Goal: Information Seeking & Learning: Learn about a topic

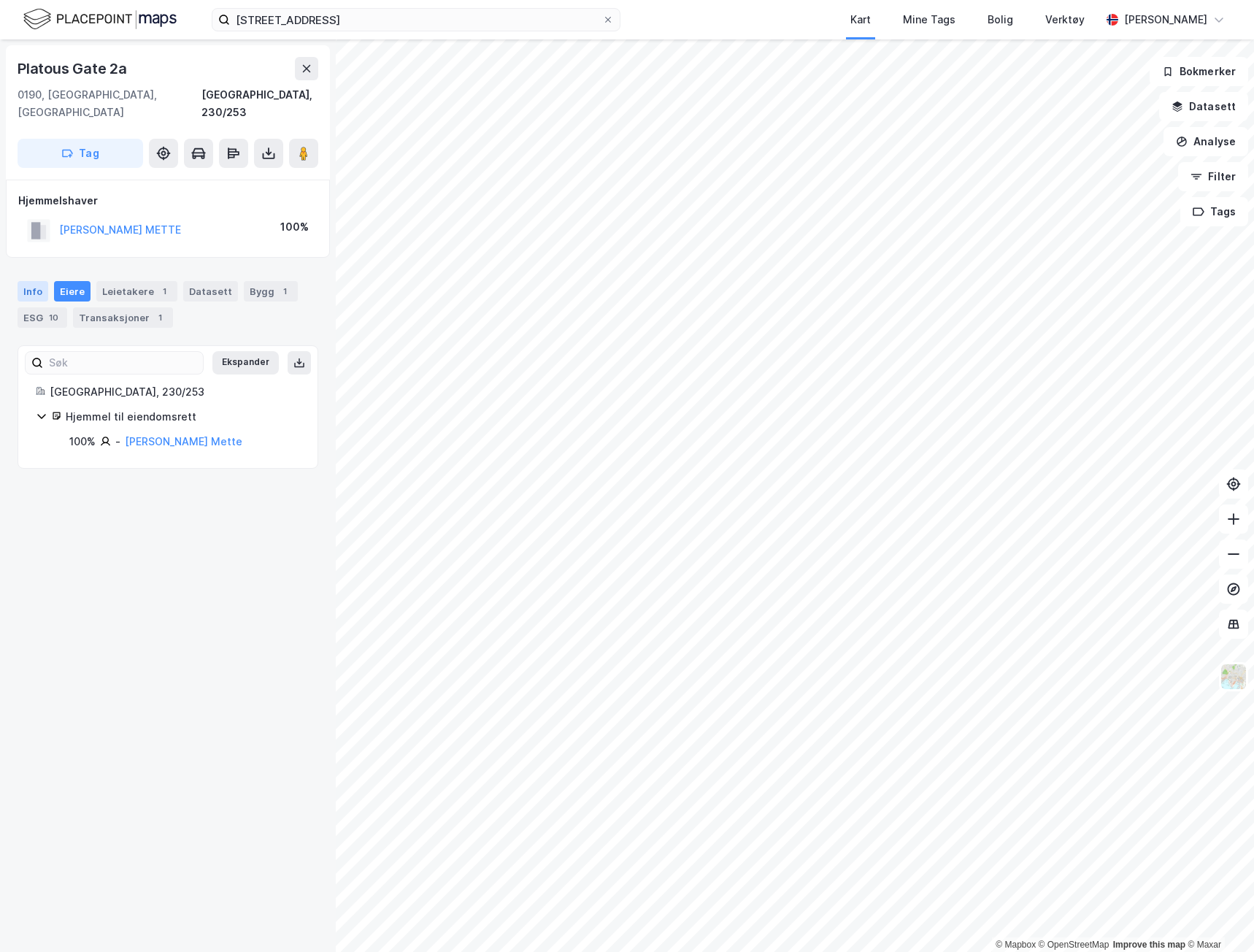
click at [27, 281] on div "Info" at bounding box center [32, 291] width 30 height 20
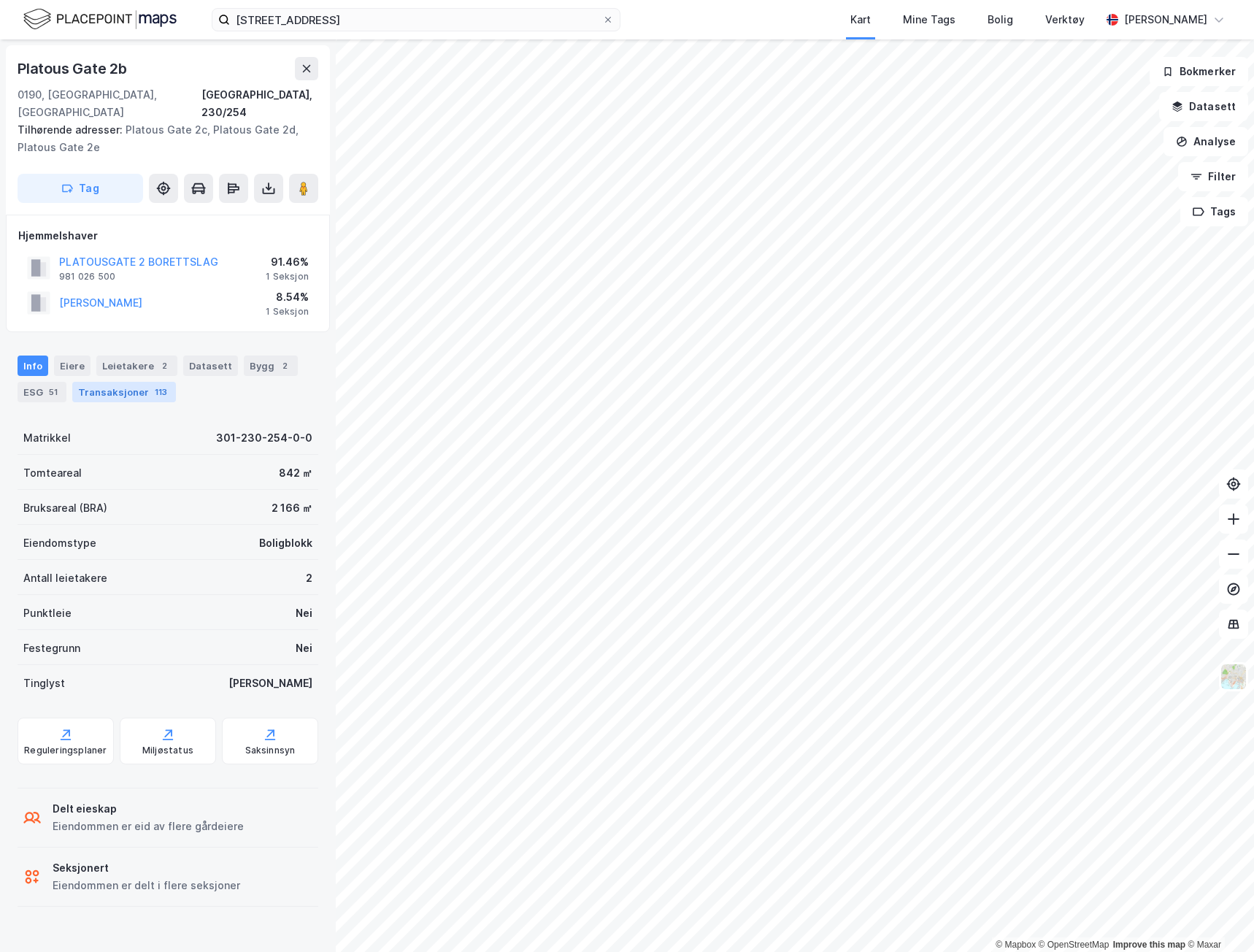
click at [140, 382] on div "Transaksjoner 113" at bounding box center [124, 392] width 104 height 20
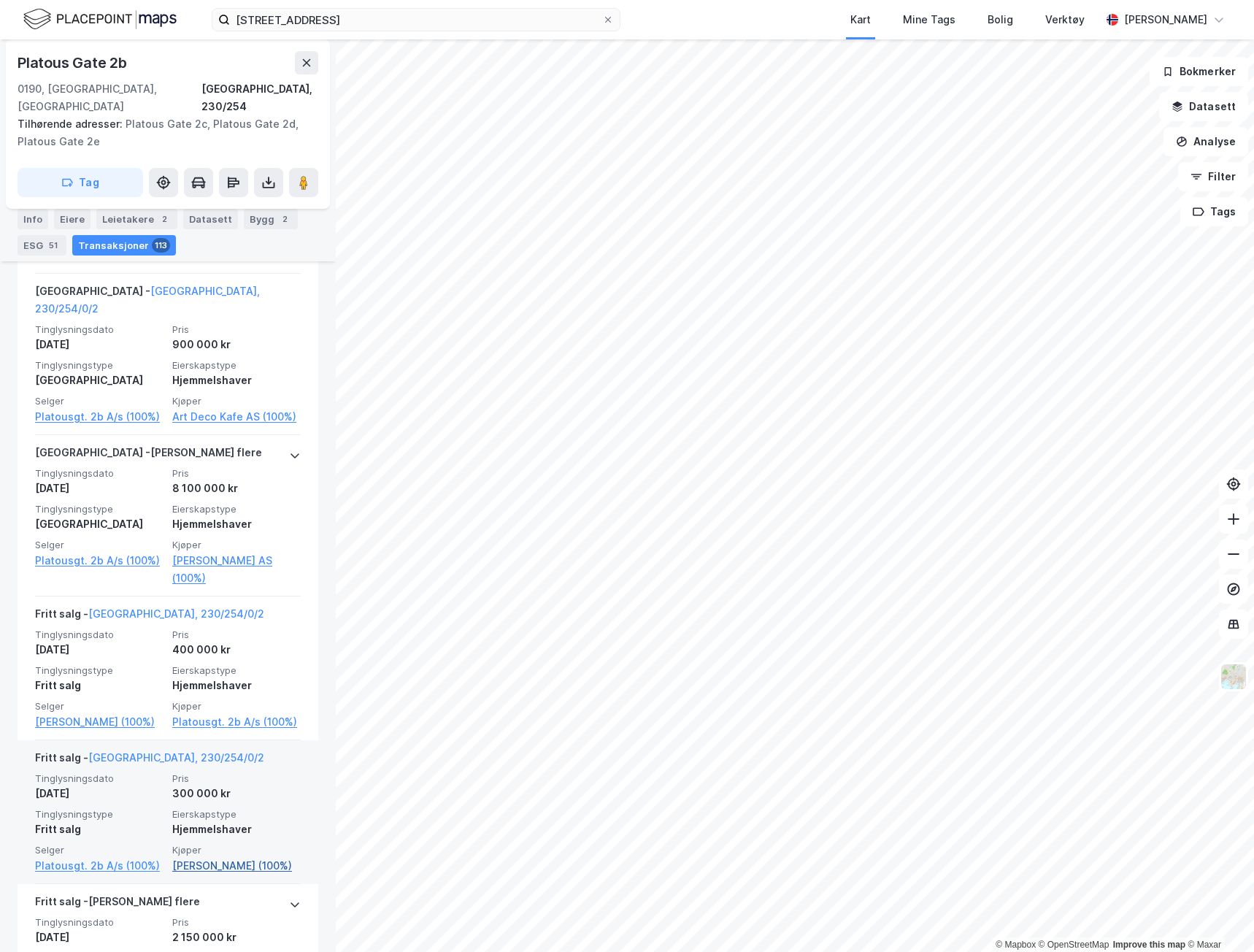
scroll to position [19262, 0]
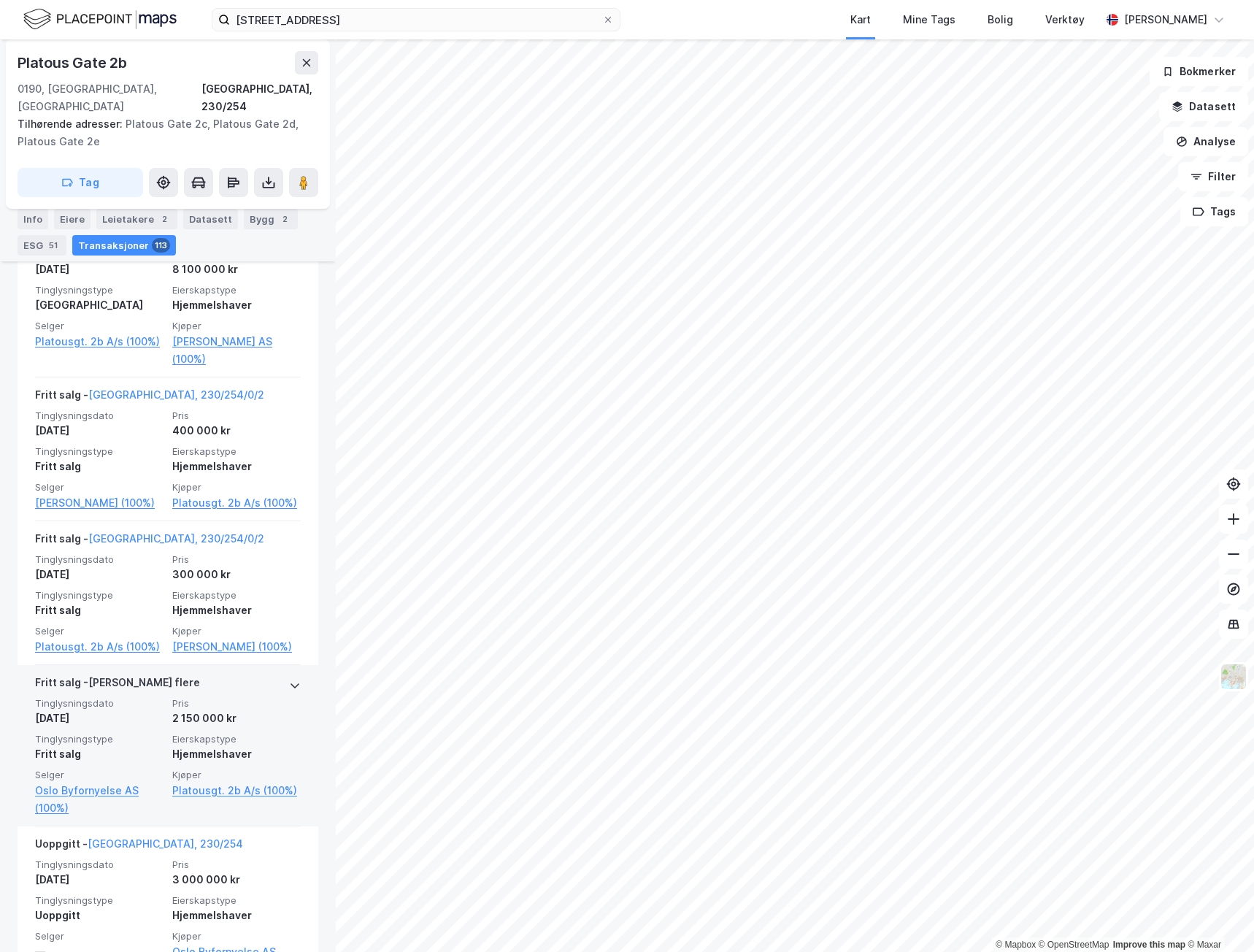
click at [289, 679] on icon at bounding box center [294, 685] width 12 height 12
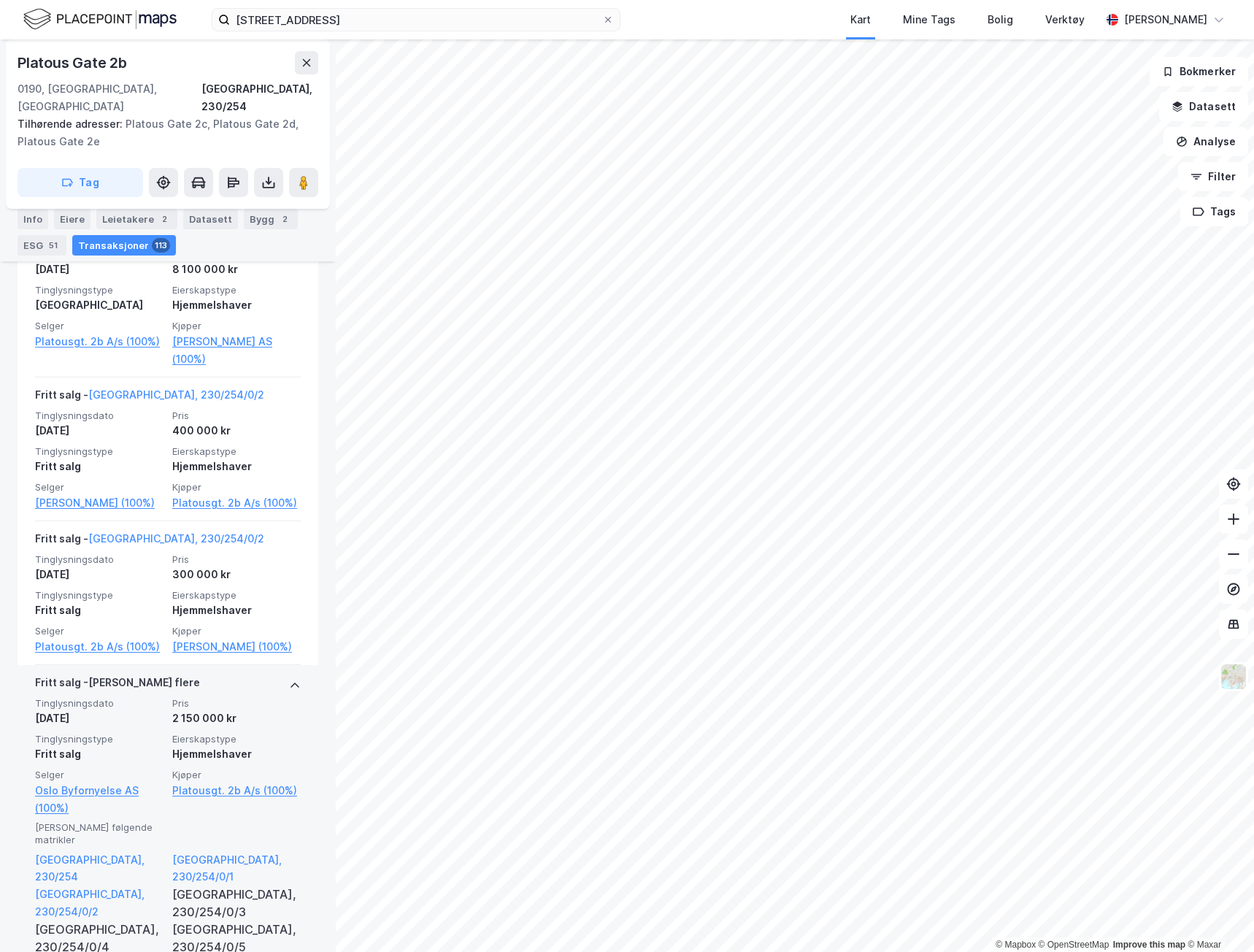
click at [289, 679] on icon at bounding box center [294, 685] width 12 height 12
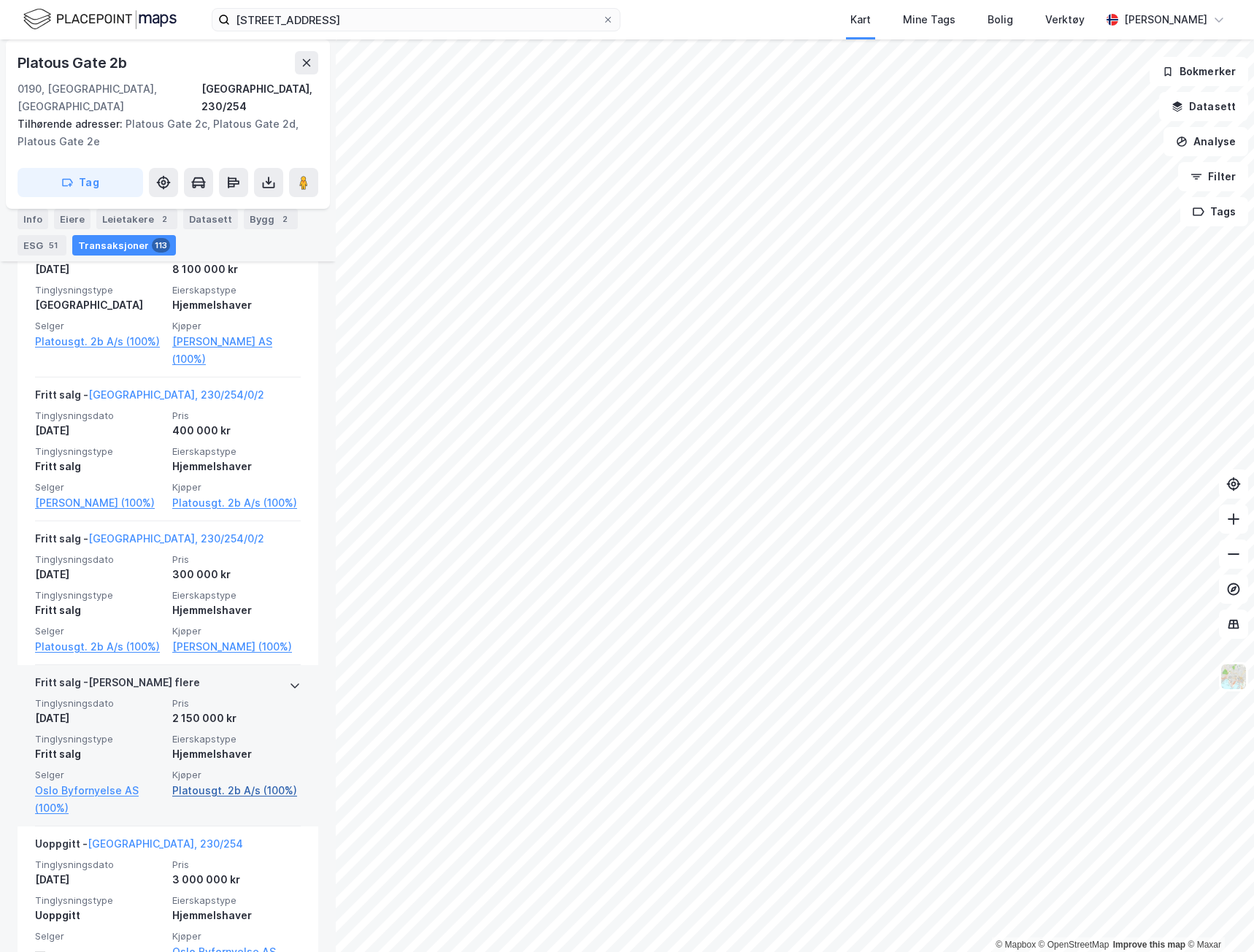
click at [230, 782] on link "Platousgt. 2b A/s (100%)" at bounding box center [237, 790] width 128 height 17
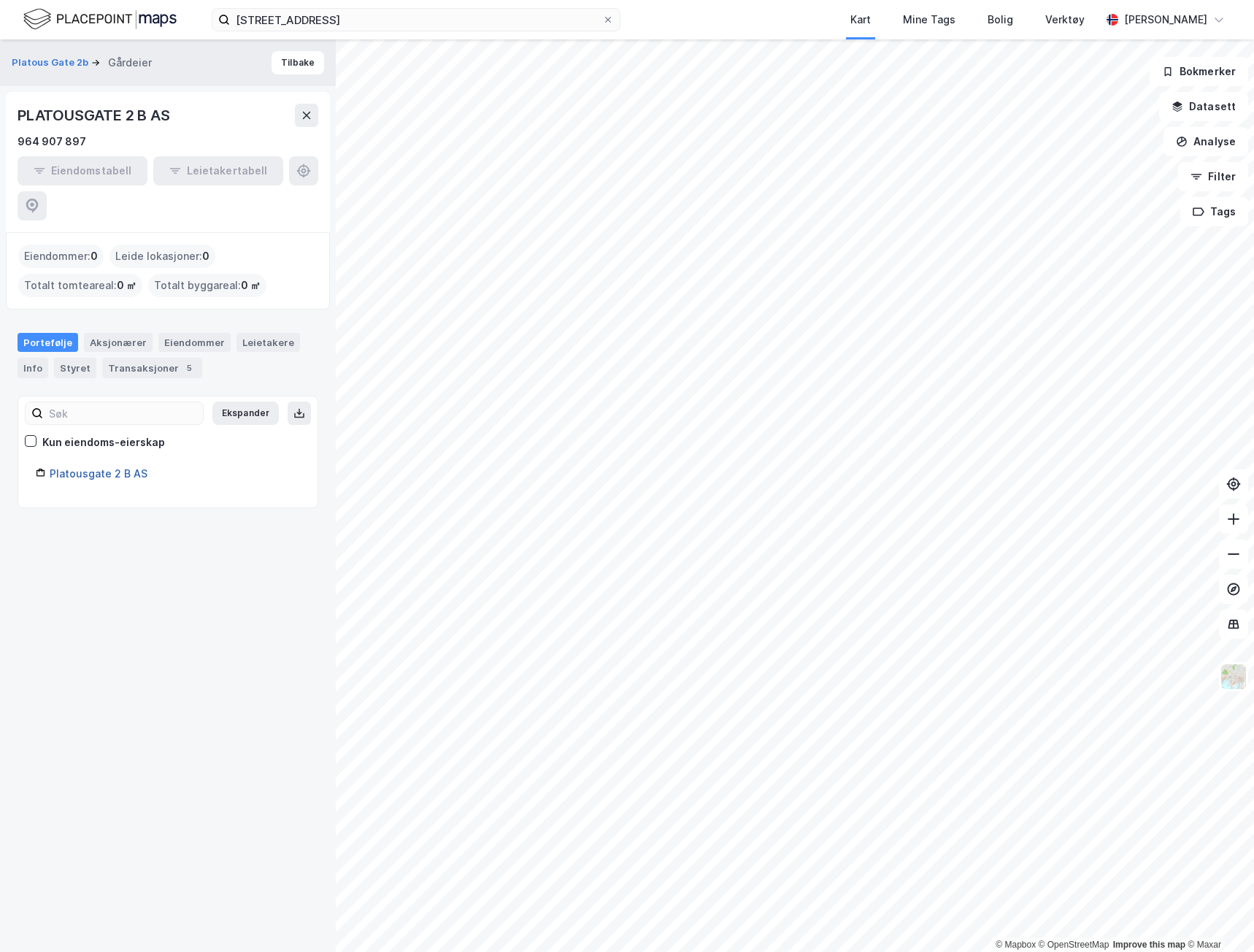
click at [125, 467] on link "Platousgate 2 B AS" at bounding box center [98, 473] width 98 height 12
click at [123, 358] on div "Transaksjoner 5" at bounding box center [152, 368] width 100 height 20
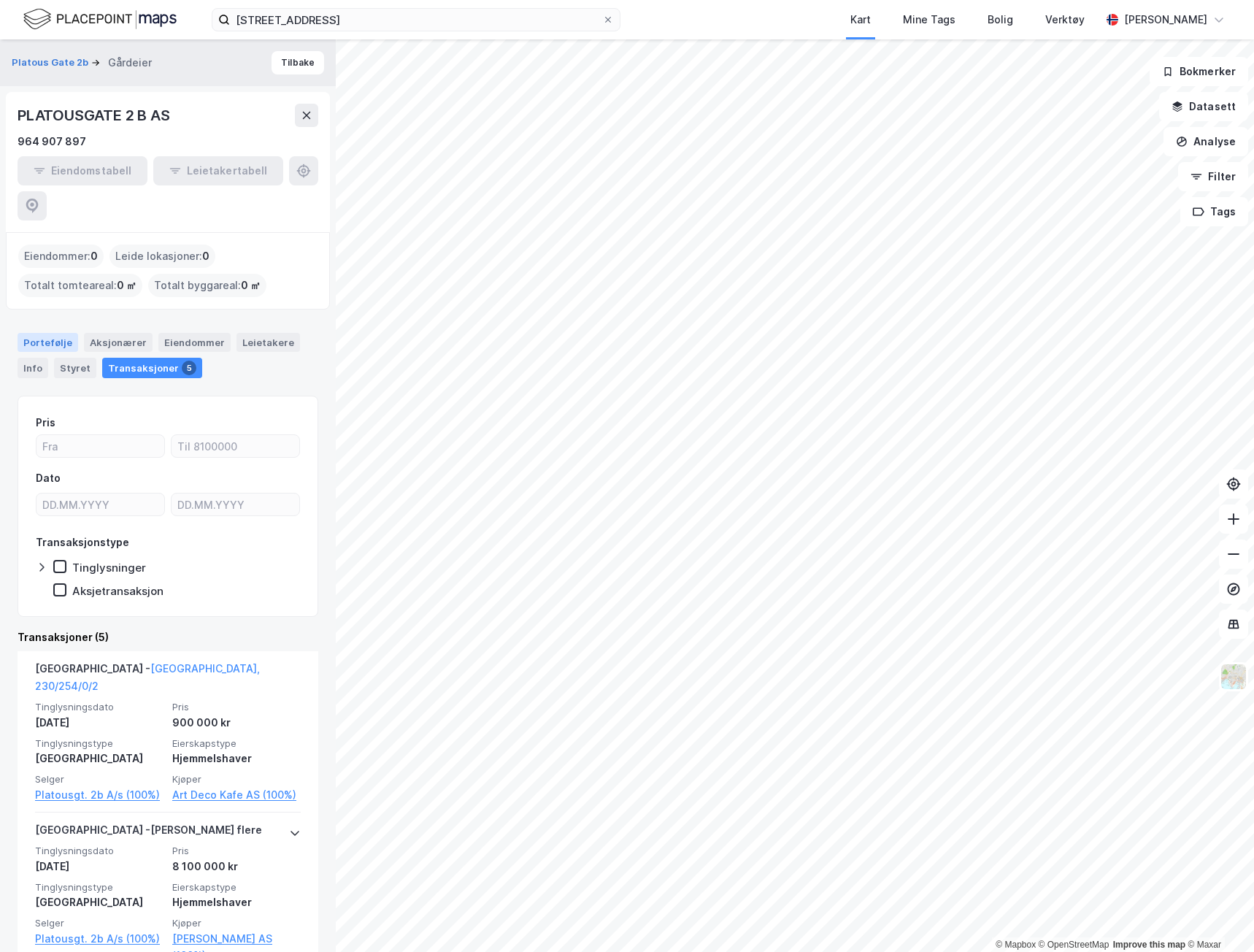
click at [30, 333] on div "Portefølje" at bounding box center [48, 342] width 61 height 19
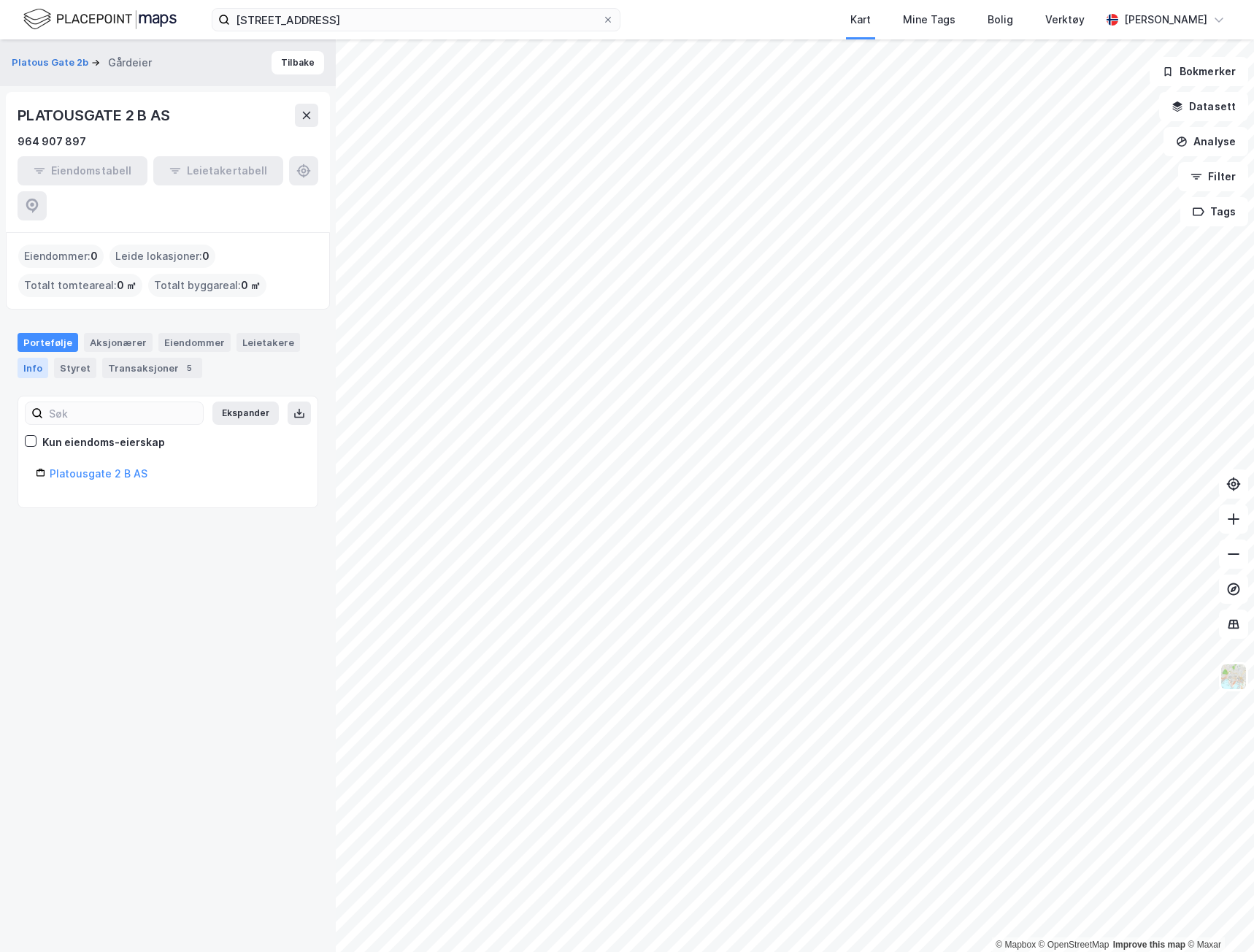
click at [30, 358] on div "Info" at bounding box center [32, 368] width 30 height 20
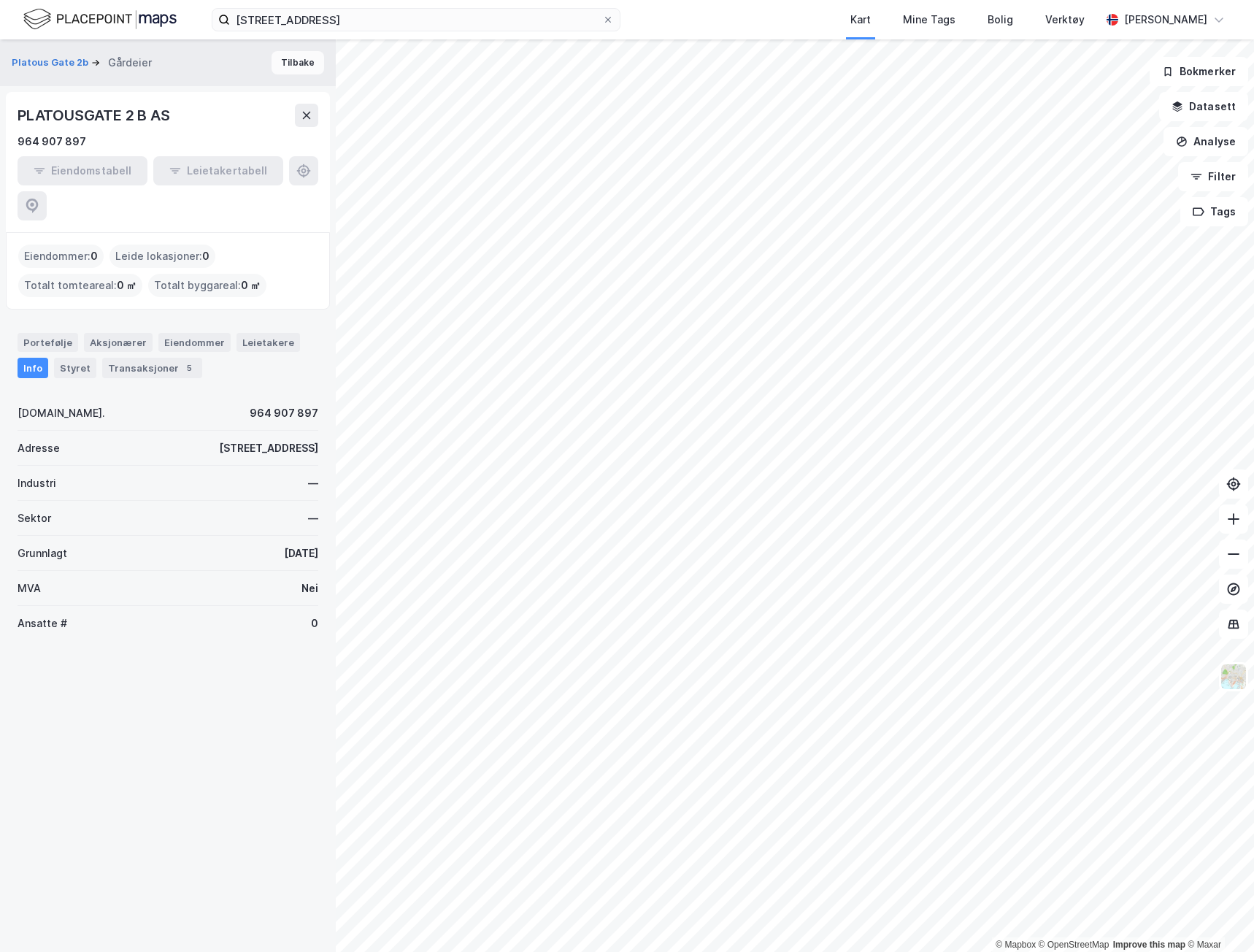
click at [272, 59] on button "Tilbake" at bounding box center [297, 62] width 52 height 23
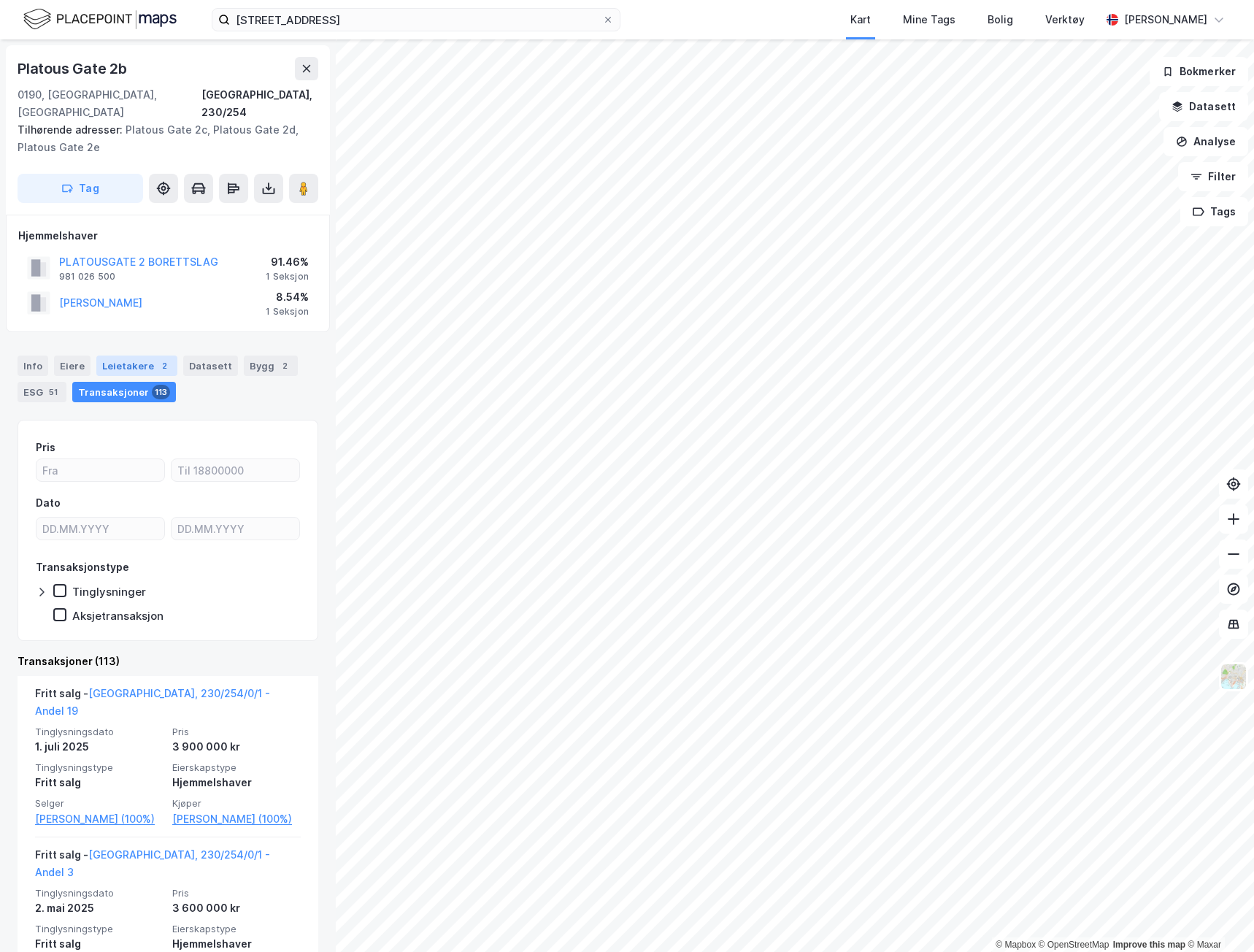
click at [140, 355] on div "Leietakere 2" at bounding box center [137, 365] width 81 height 20
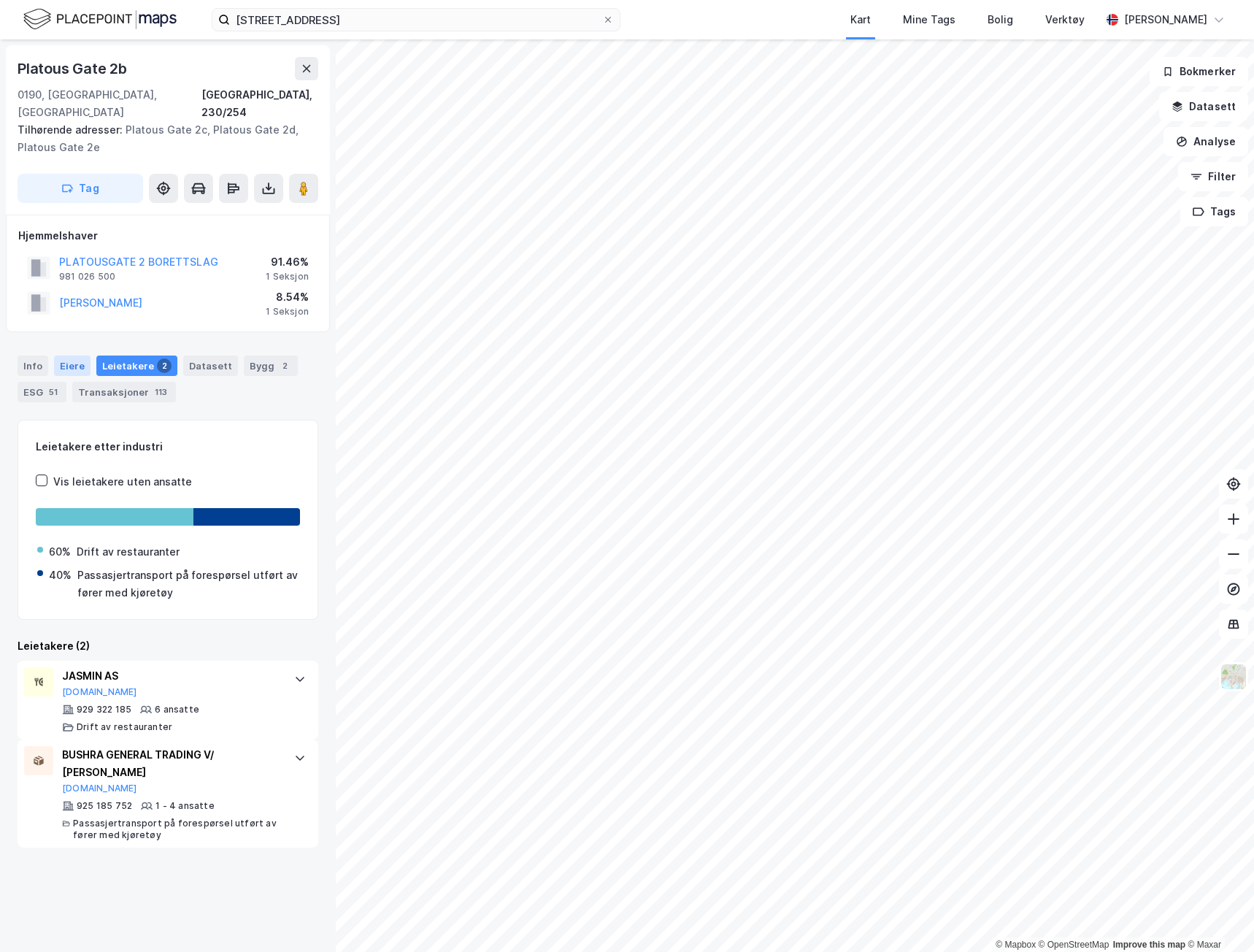
click at [78, 355] on div "Eiere" at bounding box center [72, 365] width 37 height 20
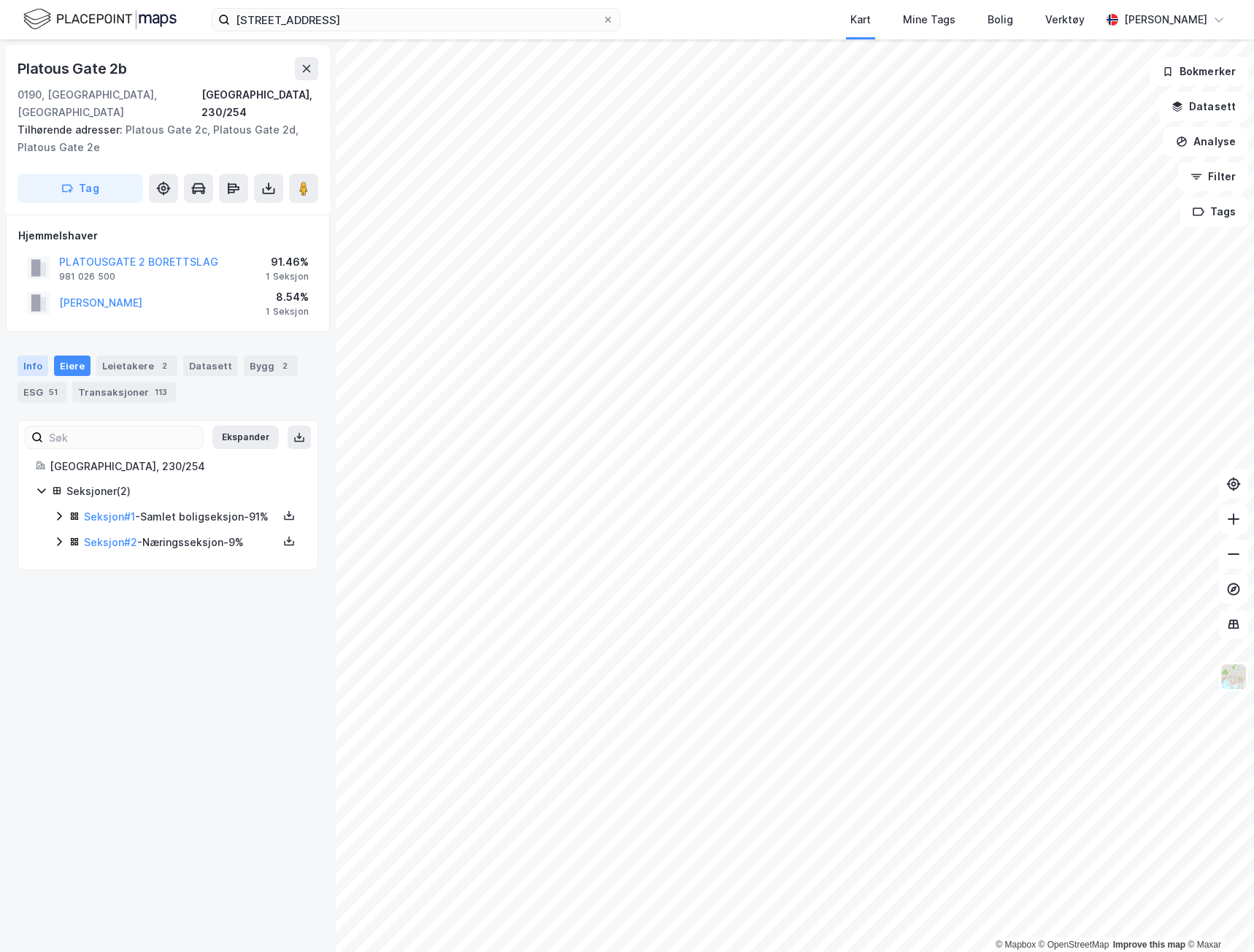
click at [41, 355] on div "Info" at bounding box center [32, 365] width 30 height 20
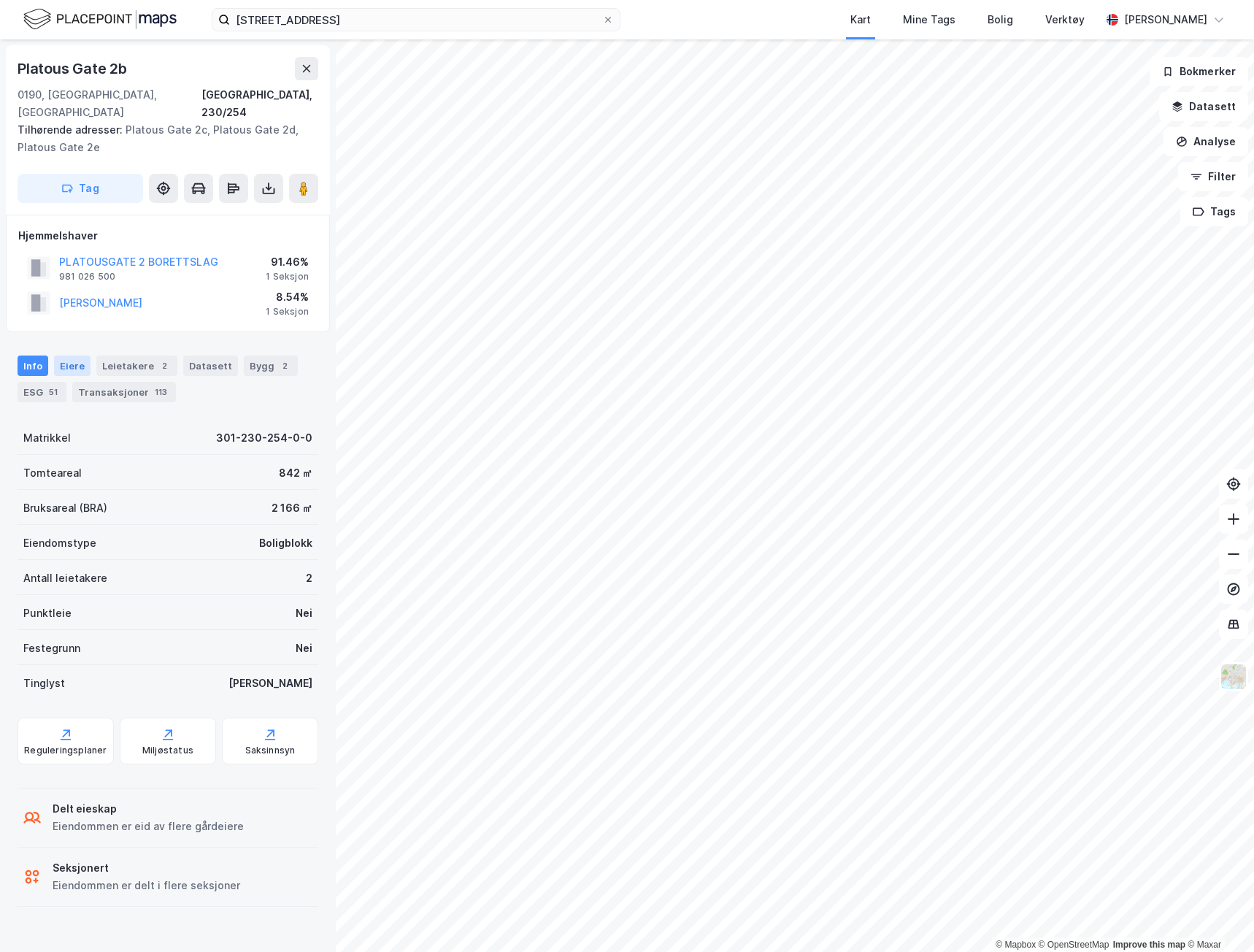
click at [60, 355] on div "Eiere" at bounding box center [72, 365] width 37 height 20
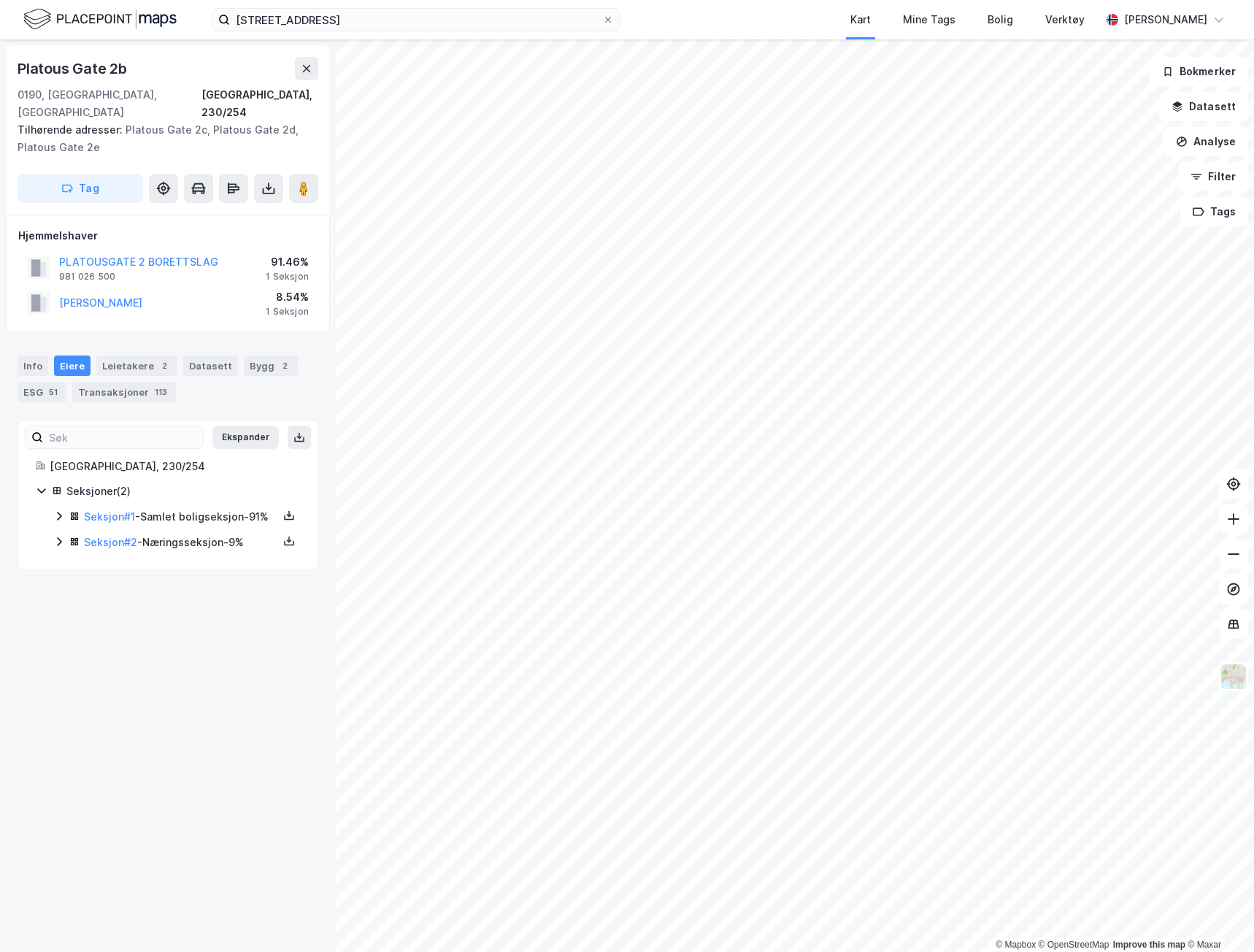
click at [63, 510] on icon at bounding box center [59, 515] width 12 height 12
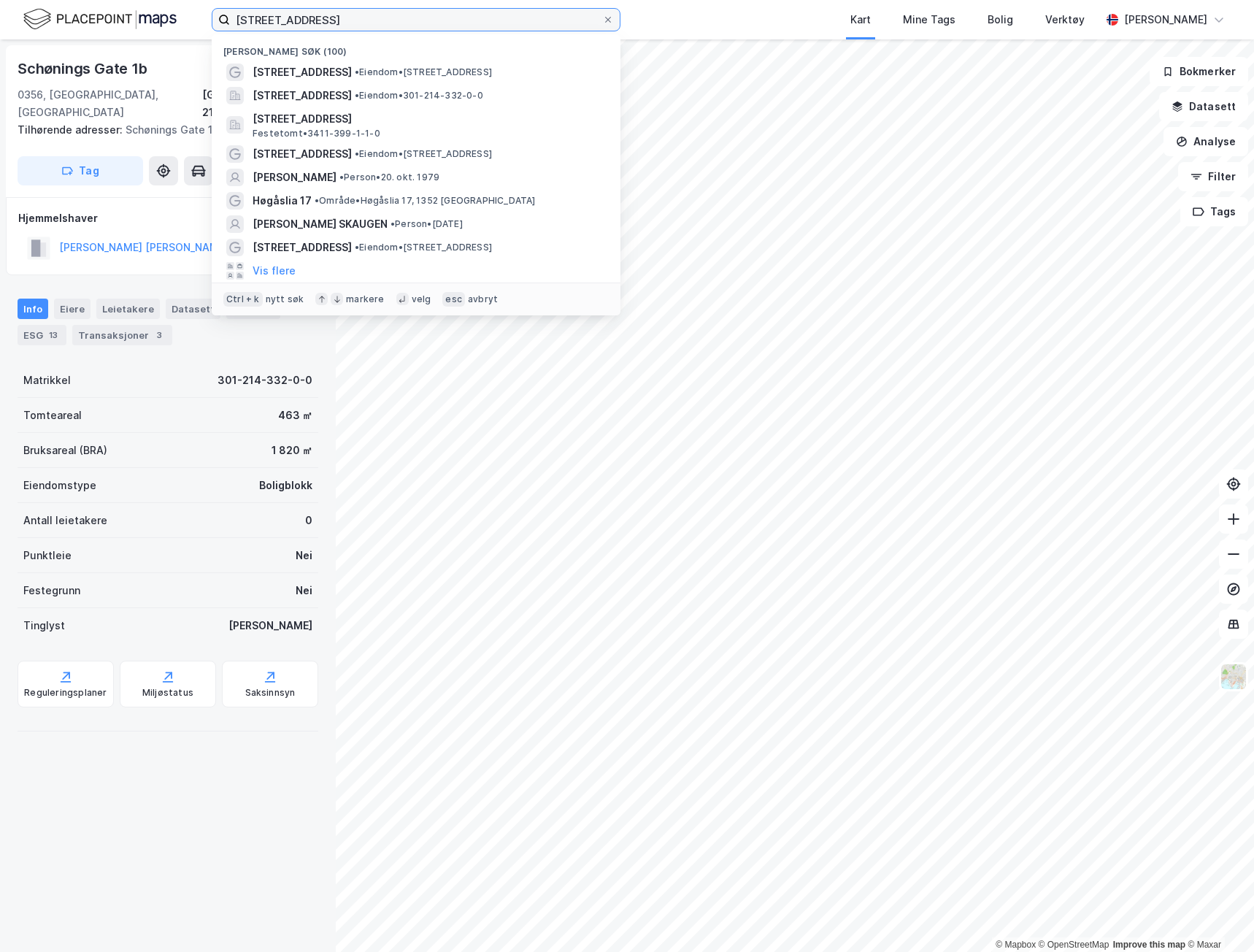
click at [354, 25] on input "schønings gate 1" at bounding box center [415, 20] width 372 height 22
click at [355, 68] on span "• Eiendom • Platous gate 2A, 0190 Oslo" at bounding box center [423, 72] width 137 height 12
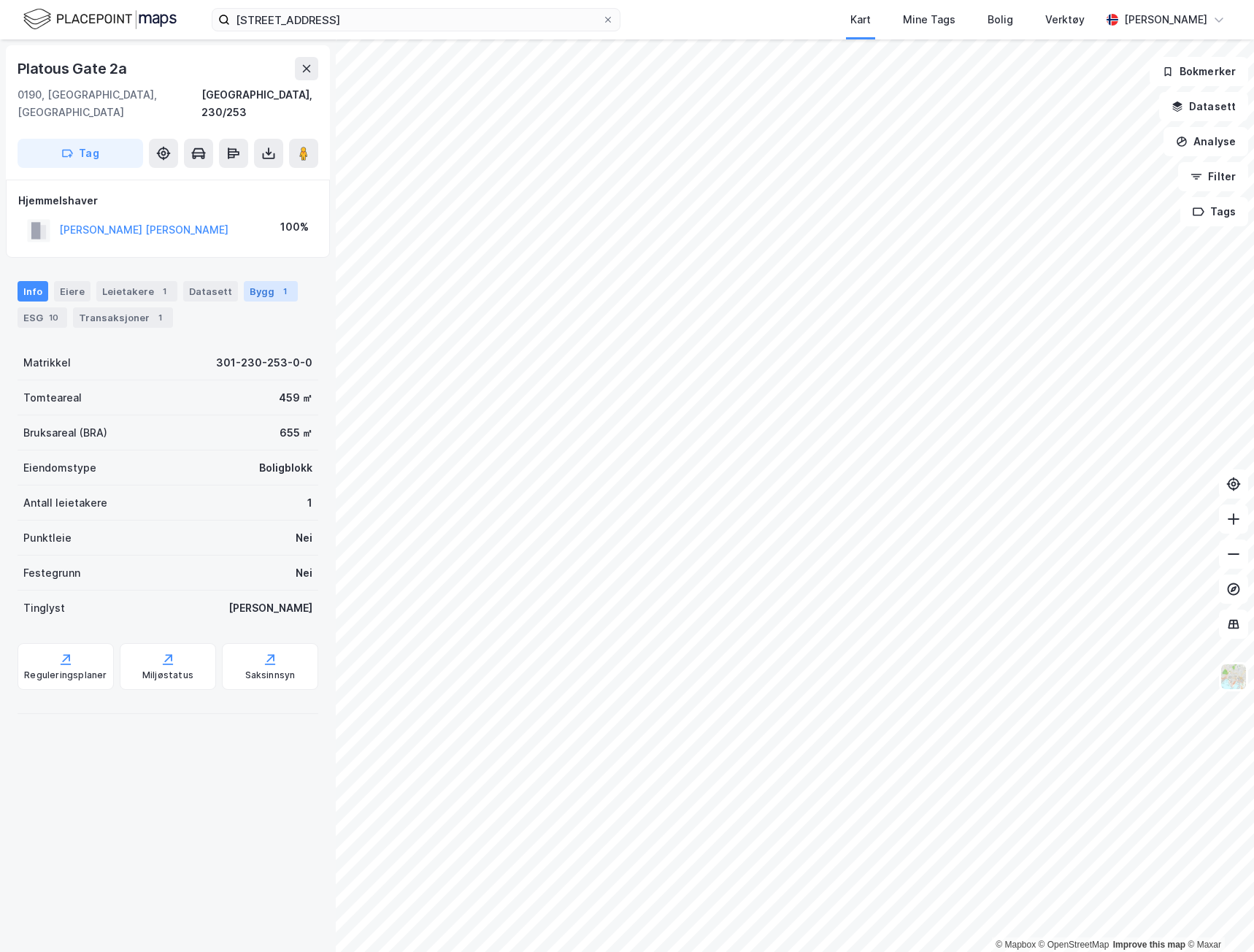
click at [255, 281] on div "Bygg 1" at bounding box center [270, 291] width 54 height 20
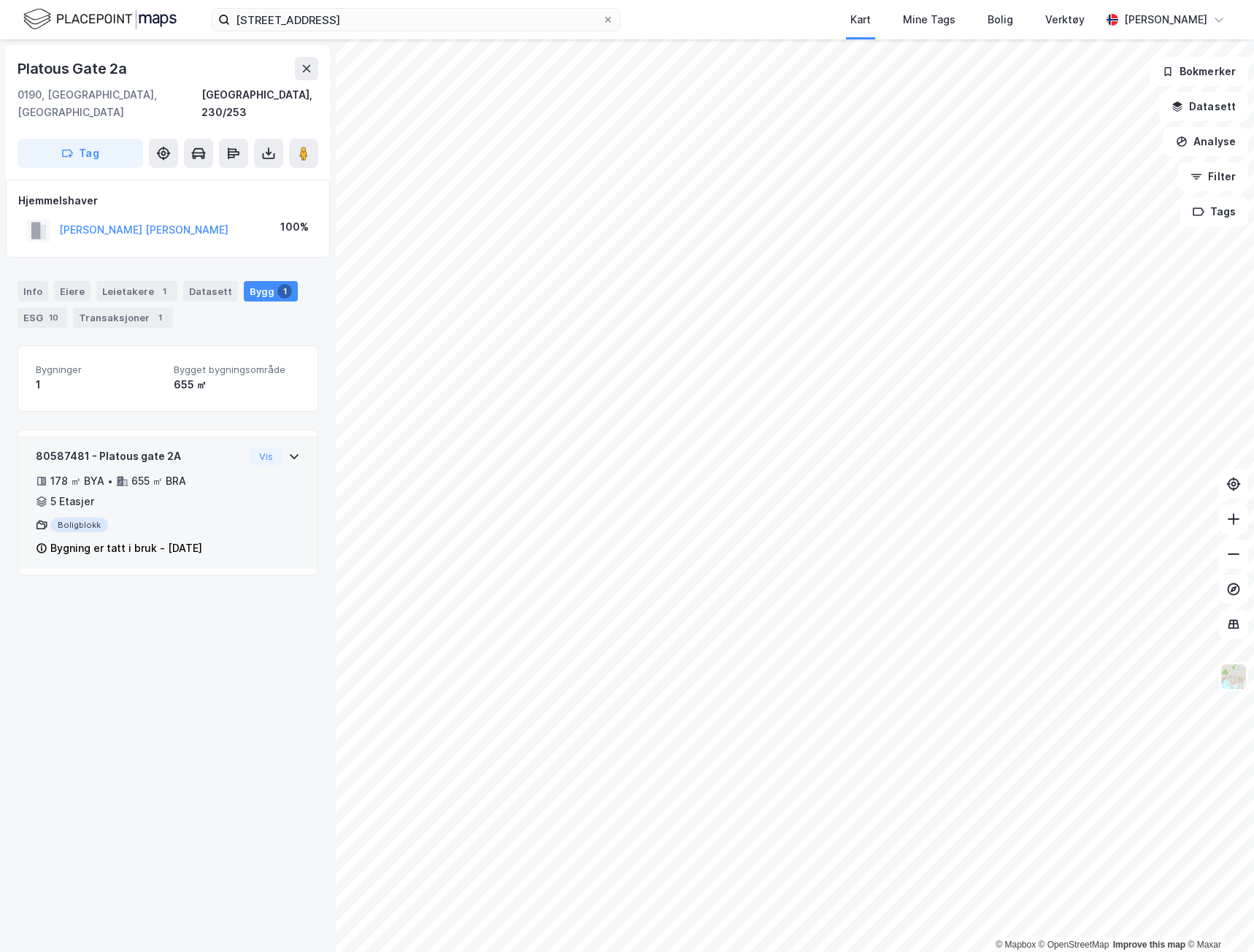
click at [289, 441] on div "80587481 - Platous gate 2A 178 ㎡ BYA • 655 ㎡ BRA • 5 Etasjer Boligblokk Bygning…" at bounding box center [167, 502] width 299 height 133
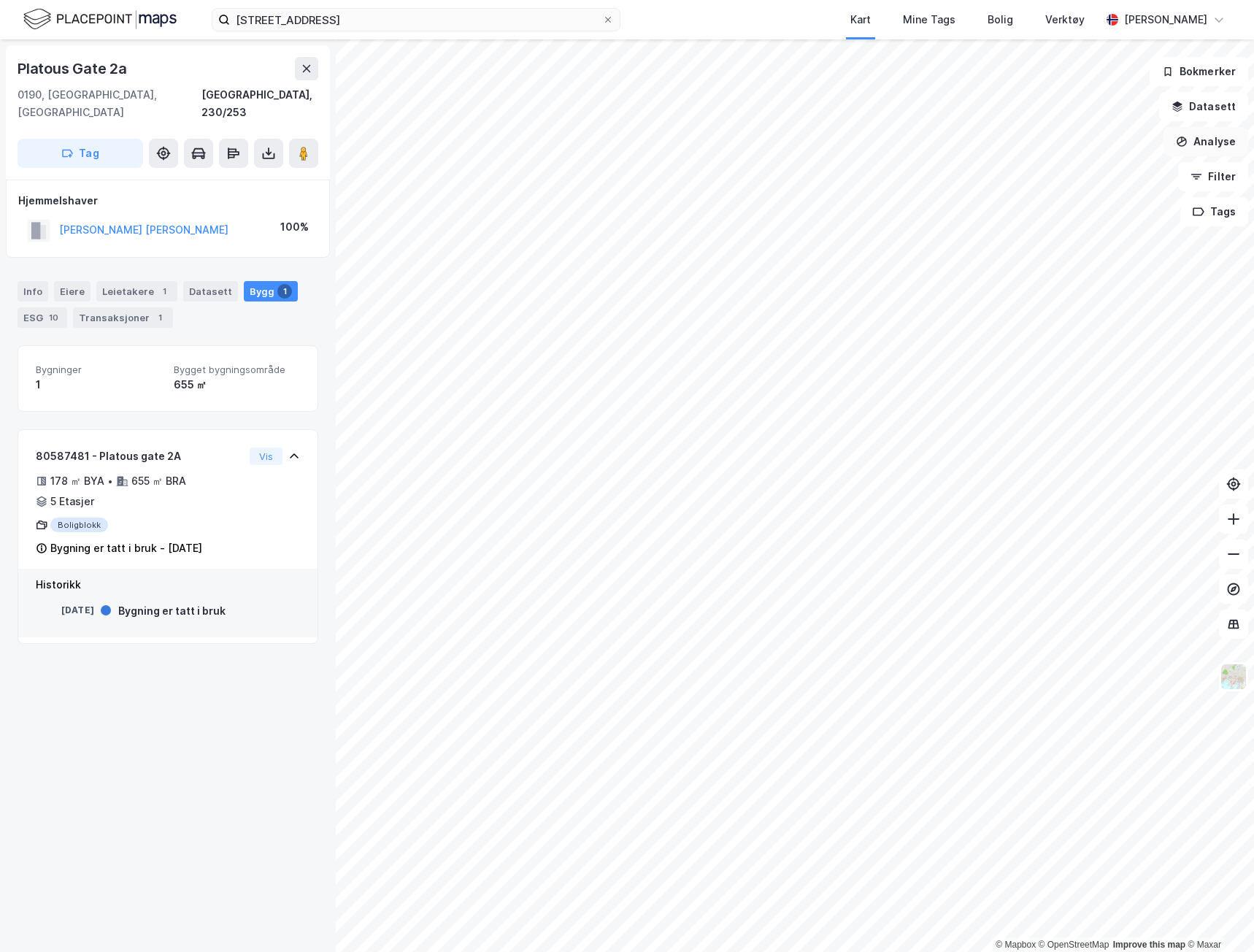
click at [1185, 141] on icon "button" at bounding box center [1181, 141] width 12 height 12
click at [1076, 169] on div "Tegn område" at bounding box center [1078, 173] width 127 height 12
